Goal: Transaction & Acquisition: Purchase product/service

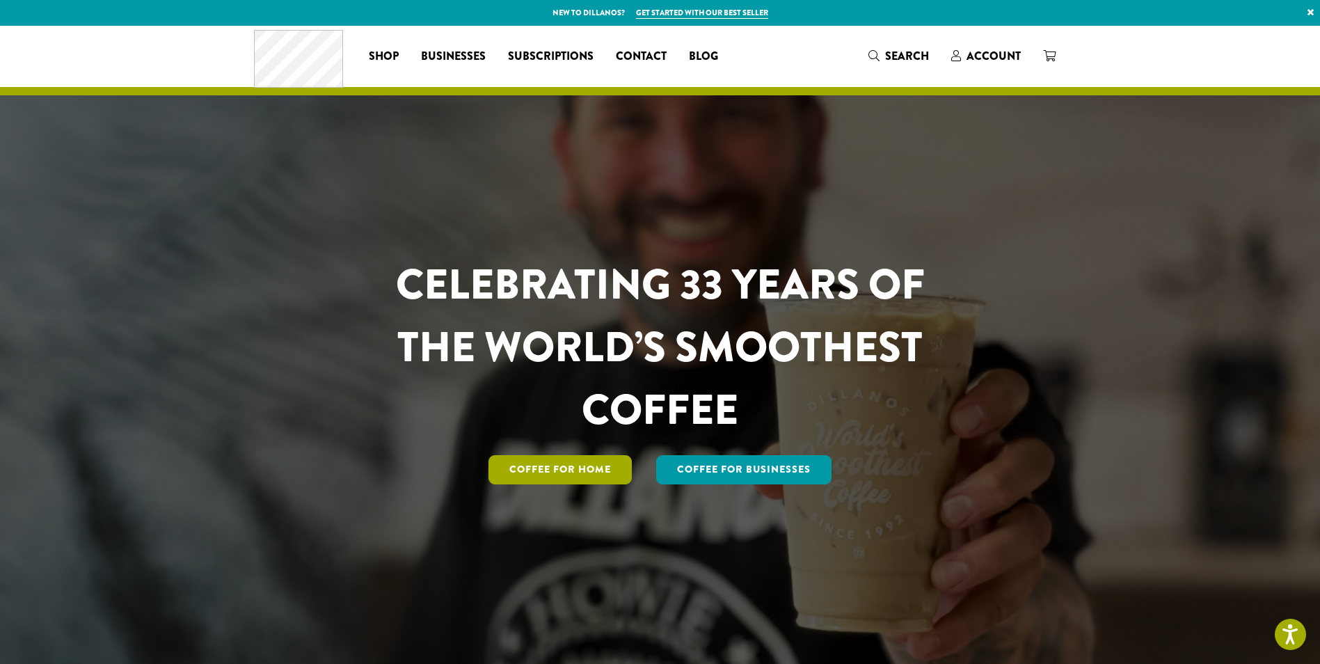
click at [595, 466] on link "Coffee for Home" at bounding box center [559, 469] width 143 height 29
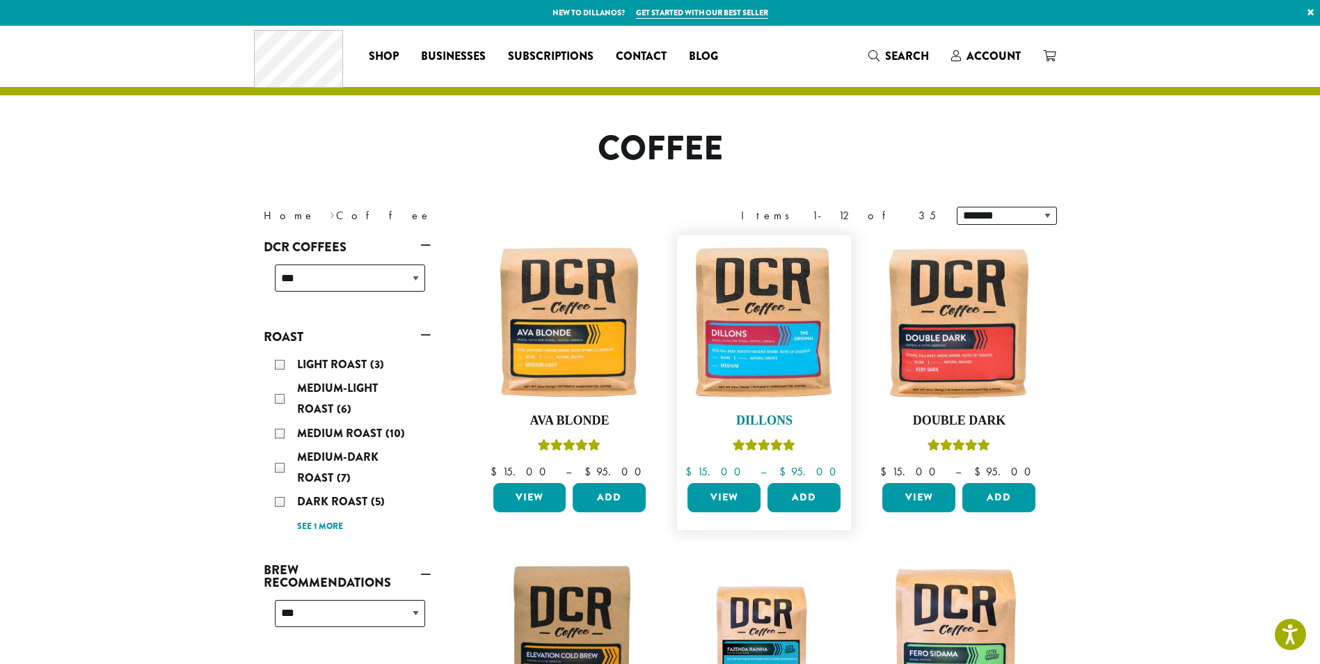
click at [761, 332] on img at bounding box center [764, 322] width 160 height 160
click at [761, 335] on img at bounding box center [764, 322] width 160 height 160
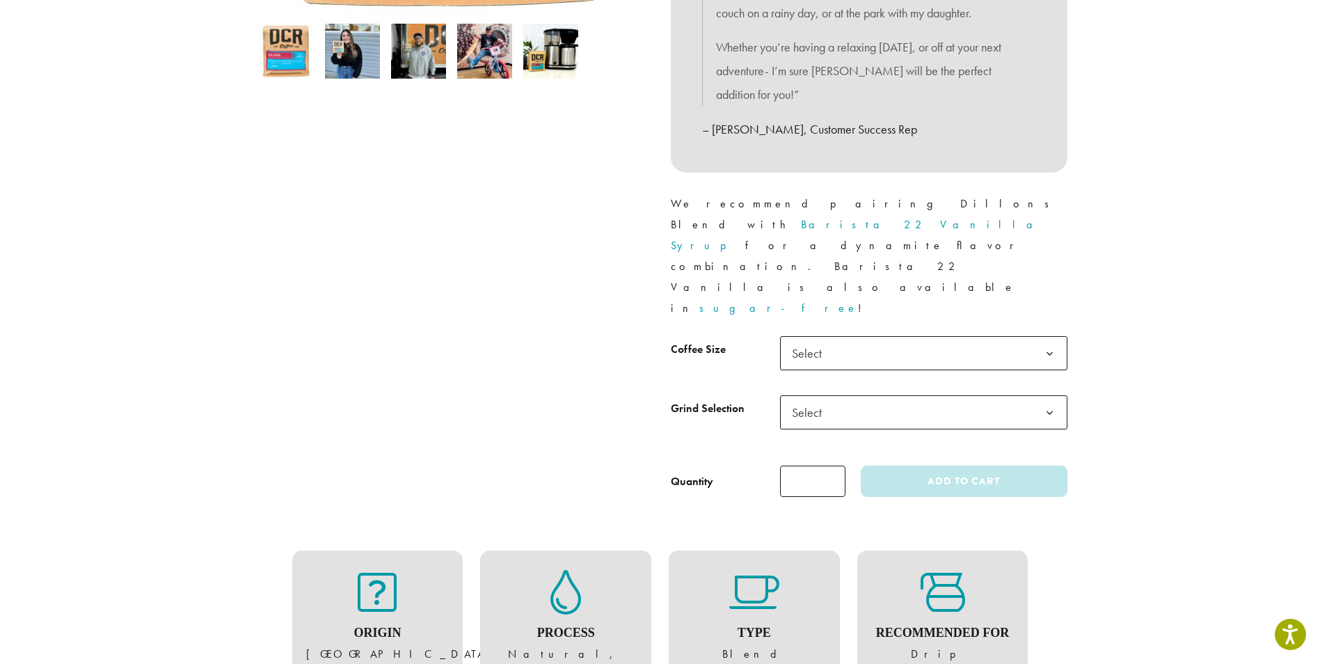
scroll to position [487, 0]
click at [838, 335] on span "Select" at bounding box center [923, 352] width 287 height 34
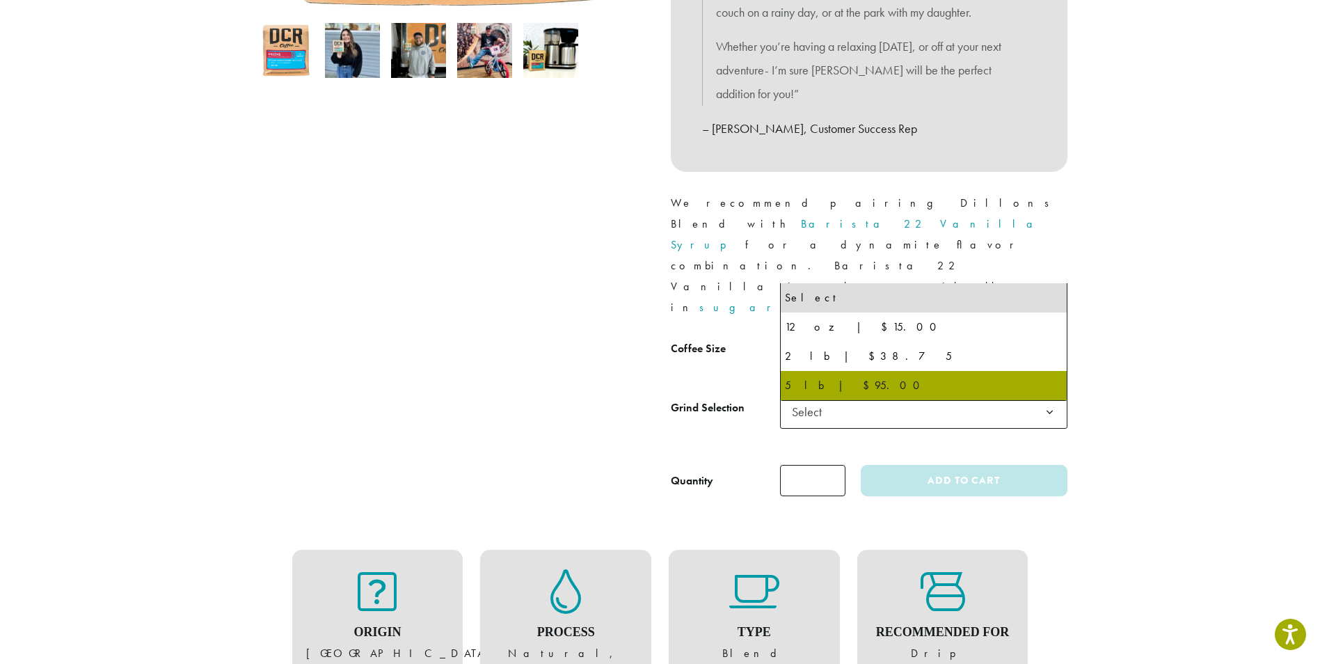
select select "**********"
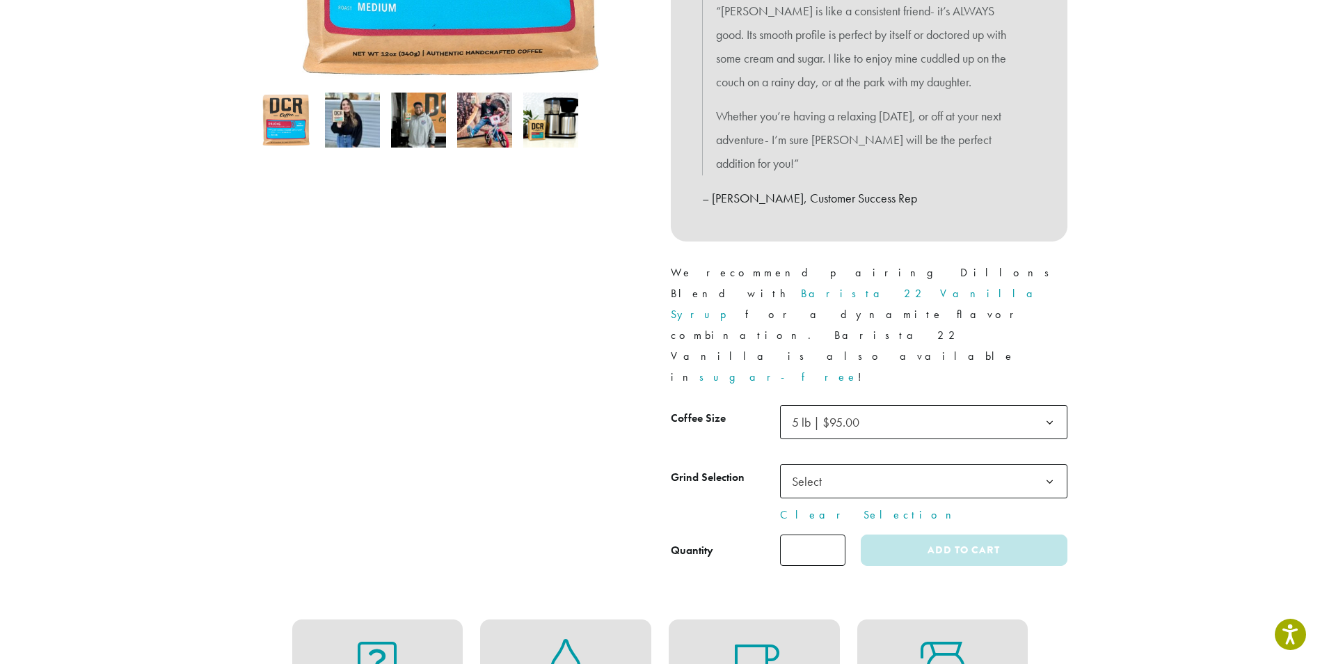
scroll to position [348, 0]
